Goal: Transaction & Acquisition: Purchase product/service

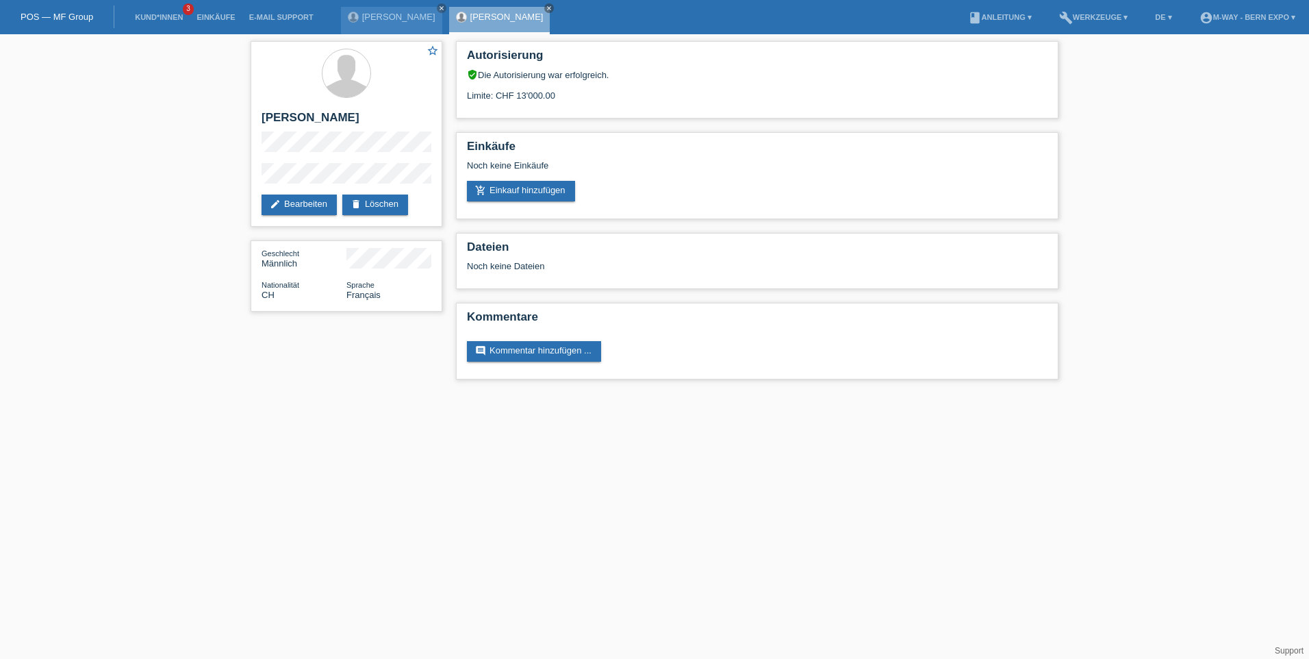
click at [538, 393] on html "POS — MF Group Kund*innen 3 Einkäufe E-Mail Support Wolfgang Ertelt close close" at bounding box center [654, 196] width 1309 height 393
click at [381, 18] on link "[PERSON_NAME]" at bounding box center [398, 17] width 73 height 10
click at [546, 187] on link "add_shopping_cart Einkauf hinzufügen" at bounding box center [521, 191] width 108 height 21
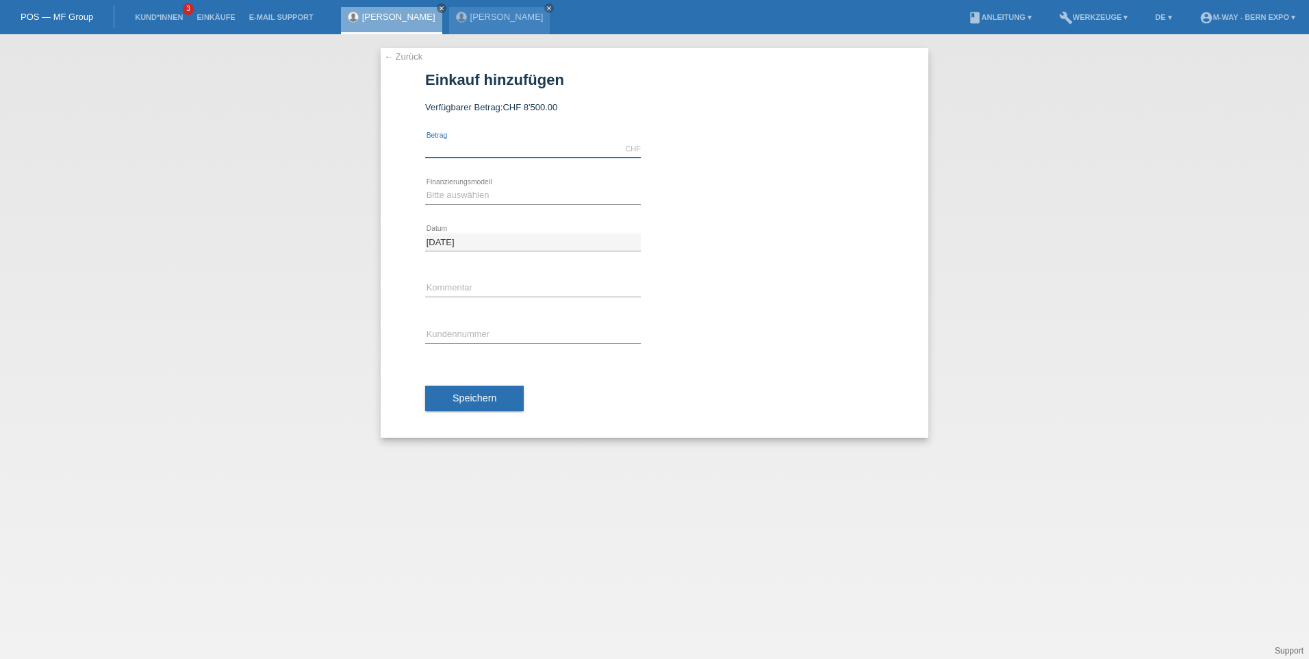
click at [486, 149] on input "text" at bounding box center [533, 148] width 216 height 17
type input "4893.00"
click at [490, 194] on select "Bitte auswählen Fixe Raten Kauf auf Rechnung mit Teilzahlungsoption" at bounding box center [533, 195] width 216 height 16
select select "77"
click at [425, 187] on select "Bitte auswählen Fixe Raten Kauf auf Rechnung mit Teilzahlungsoption" at bounding box center [533, 195] width 216 height 16
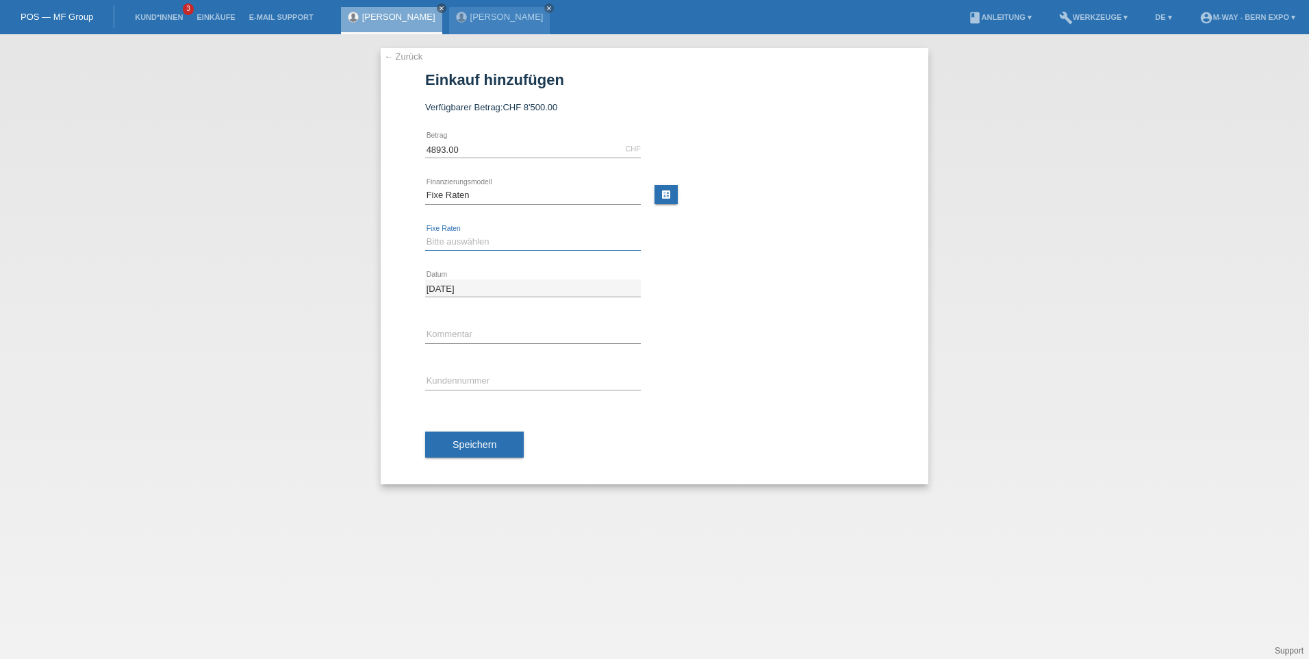
click at [486, 243] on select "Bitte auswählen 4 Raten 5 Raten 6 Raten 7 Raten 8 Raten 9 Raten 10 Raten 11 Rat…" at bounding box center [533, 242] width 216 height 16
select select "202"
click at [425, 234] on select "Bitte auswählen 4 Raten 5 Raten 6 Raten 7 Raten 8 Raten 9 Raten 10 Raten 11 Rat…" at bounding box center [533, 242] width 216 height 16
click at [463, 379] on input "text" at bounding box center [533, 381] width 216 height 17
type input "K443008"
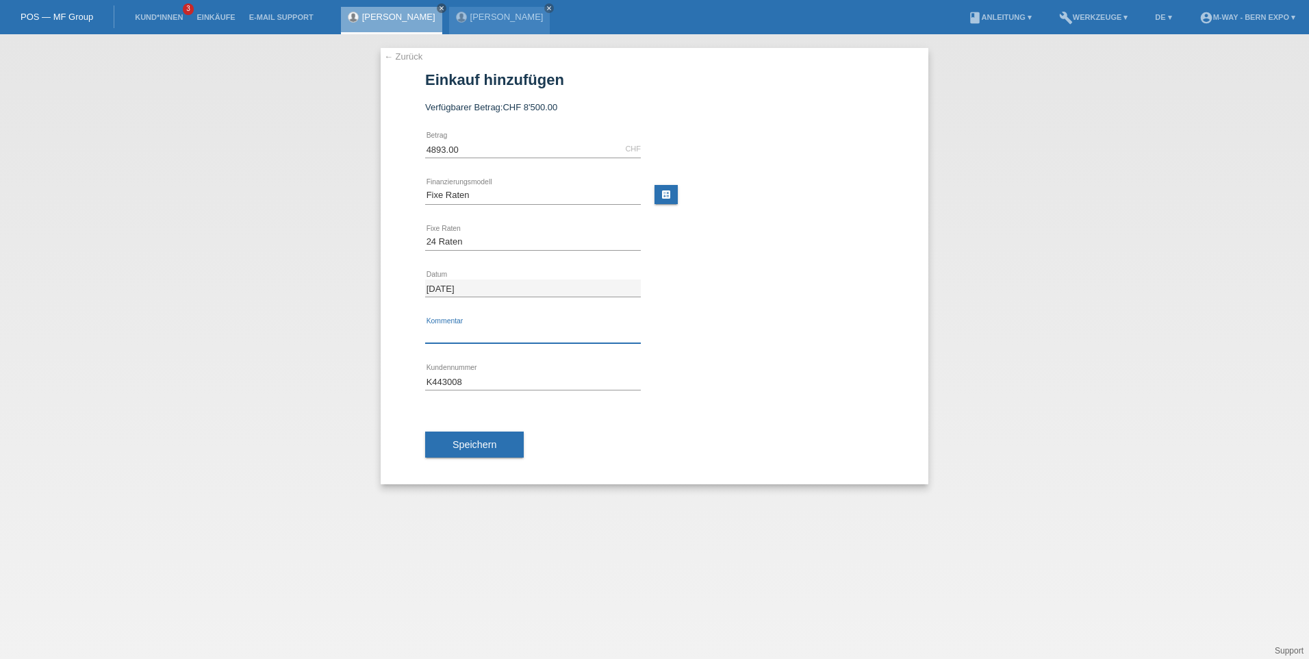
click at [457, 338] on input "text" at bounding box center [533, 334] width 216 height 17
click at [340, 540] on div "← Zurück Einkauf hinzufügen Verfügbarer Betrag: CHF 8'500.00 4893.00 error Betr…" at bounding box center [654, 346] width 1309 height 625
click at [482, 441] on span "Speichern" at bounding box center [475, 444] width 44 height 11
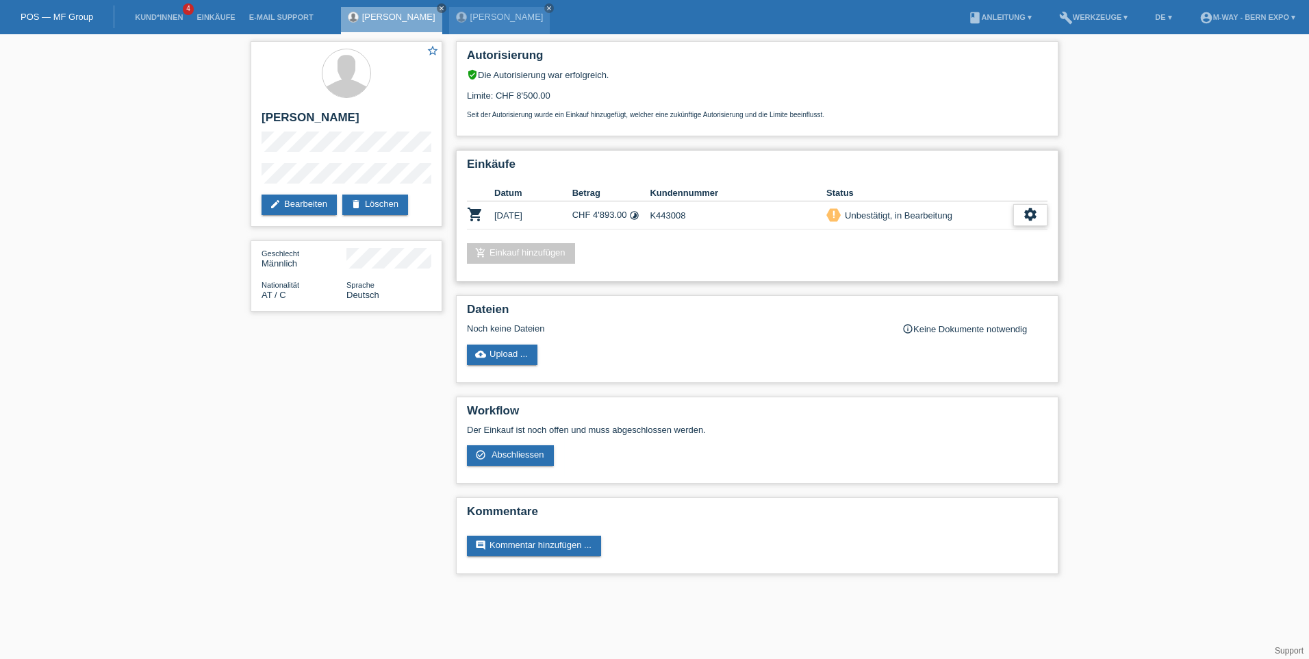
click at [1040, 208] on div "settings" at bounding box center [1031, 215] width 34 height 22
click at [931, 277] on span "Abschliessen" at bounding box center [922, 277] width 57 height 16
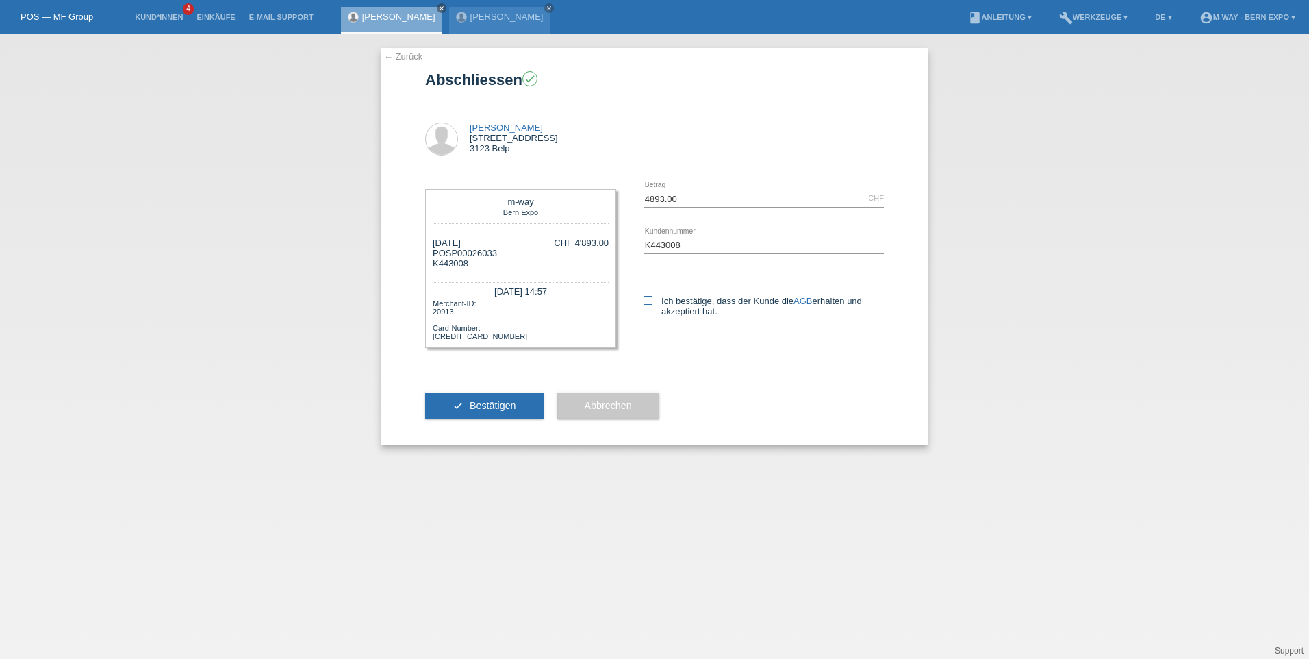
click at [651, 299] on icon at bounding box center [648, 300] width 9 height 9
click at [651, 299] on input "Ich bestätige, dass der Kunde die AGB erhalten und akzeptiert hat." at bounding box center [648, 300] width 9 height 9
checkbox input "true"
click at [488, 400] on span "Bestätigen" at bounding box center [493, 405] width 47 height 11
